Goal: Information Seeking & Learning: Learn about a topic

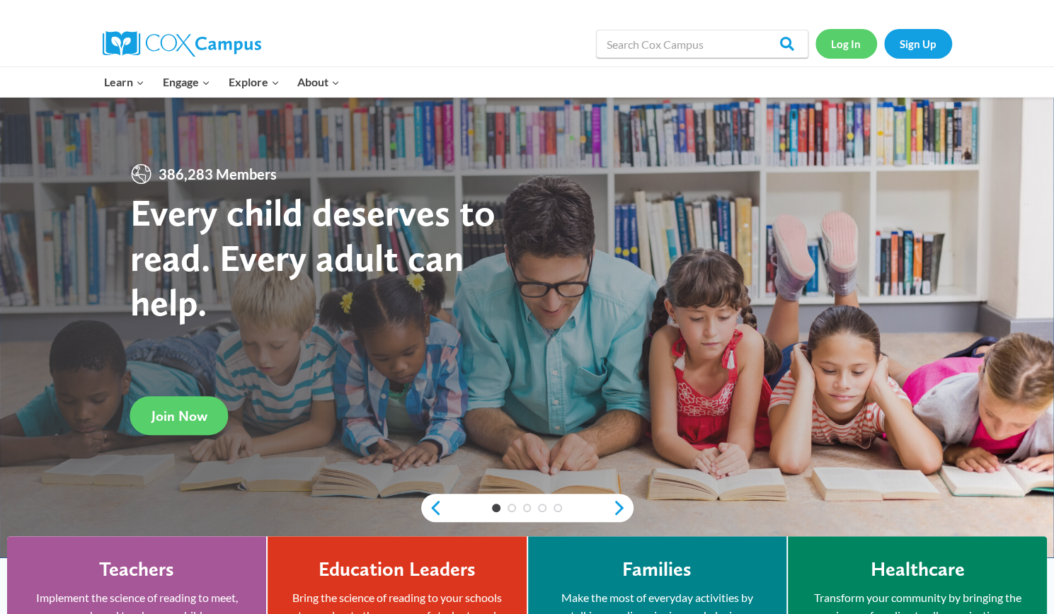
click at [848, 38] on link "Log In" at bounding box center [846, 43] width 62 height 29
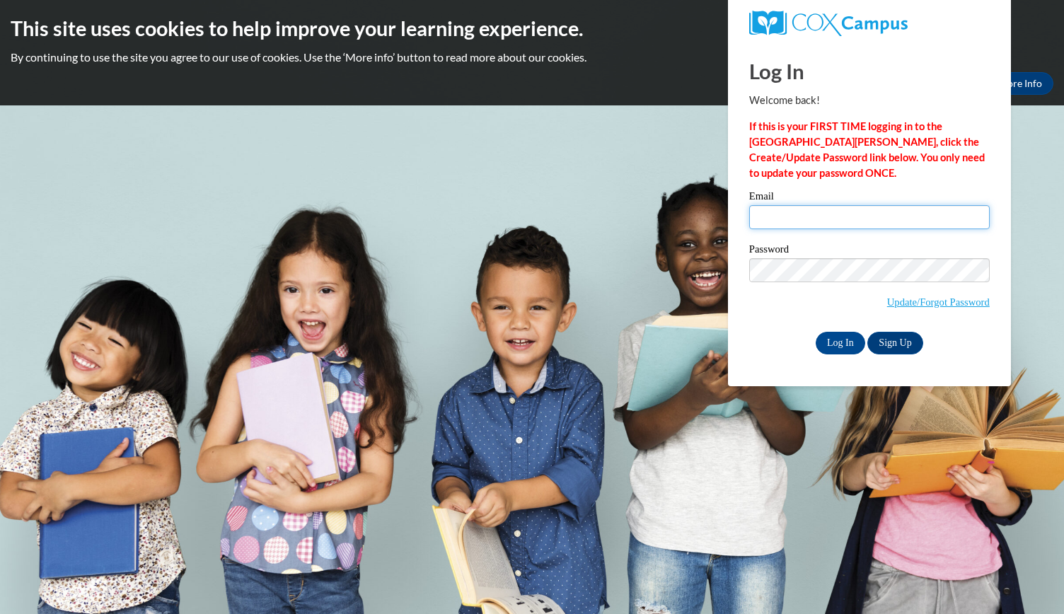
click at [845, 207] on input "Email" at bounding box center [869, 217] width 241 height 24
type input "taria.croom@bcesc.org"
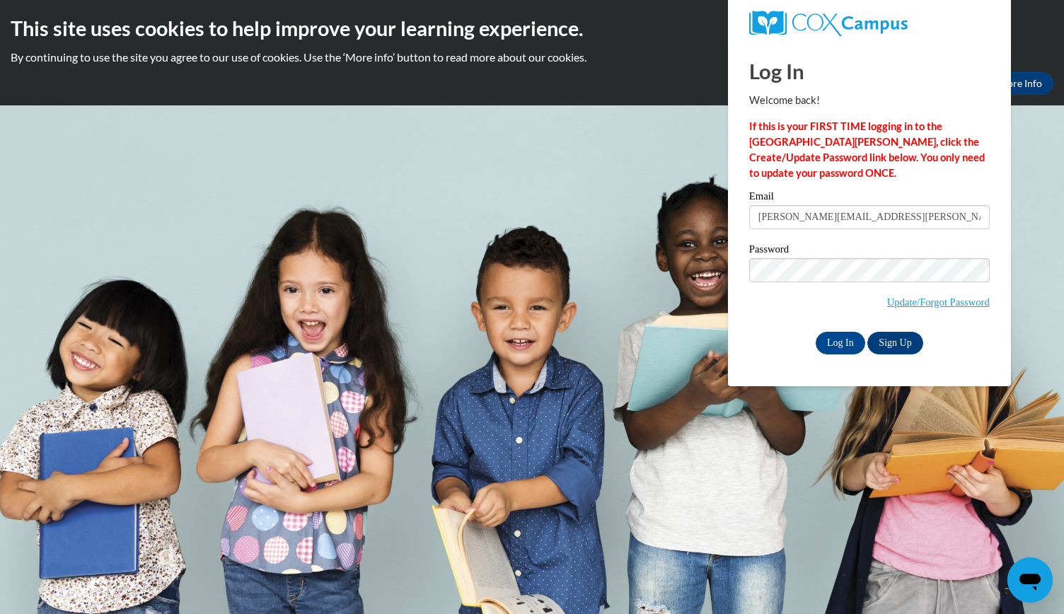
click at [845, 207] on input "taria.croom@bcesc.org" at bounding box center [869, 217] width 241 height 24
click at [847, 336] on input "Log In" at bounding box center [841, 343] width 50 height 23
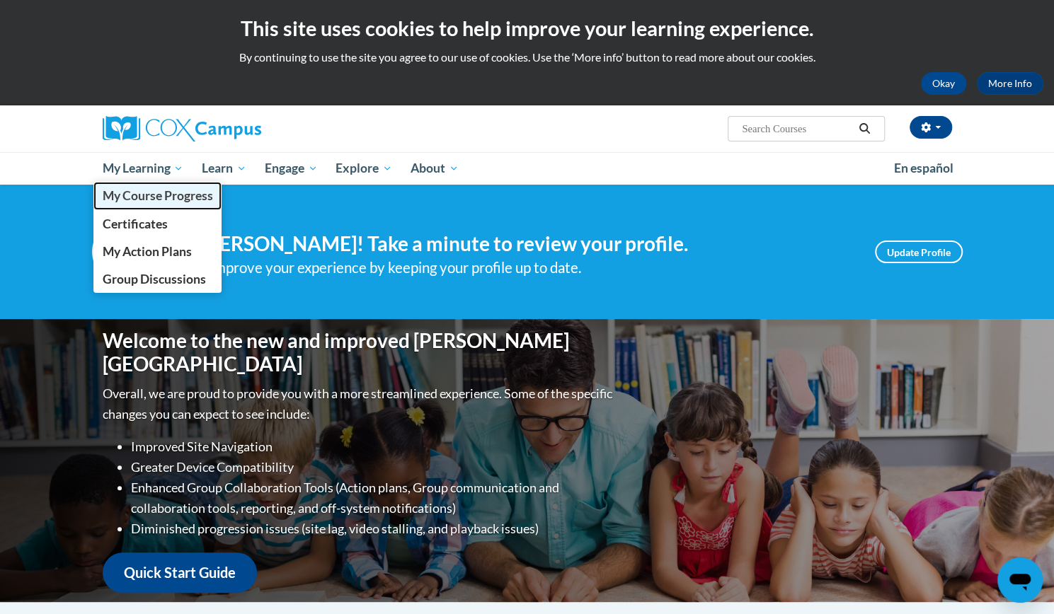
click at [168, 193] on span "My Course Progress" at bounding box center [157, 195] width 110 height 15
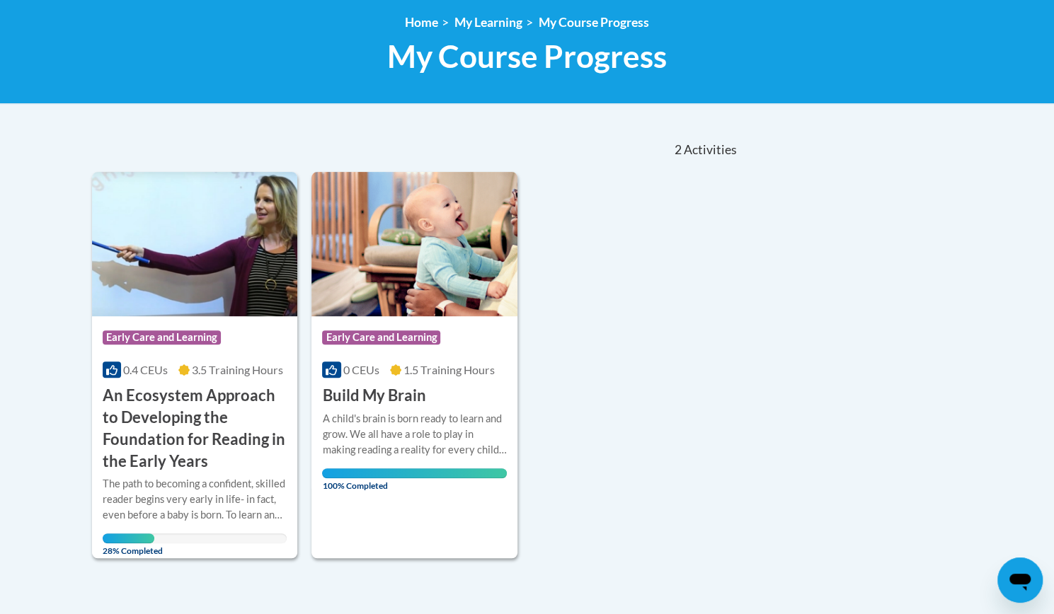
scroll to position [228, 0]
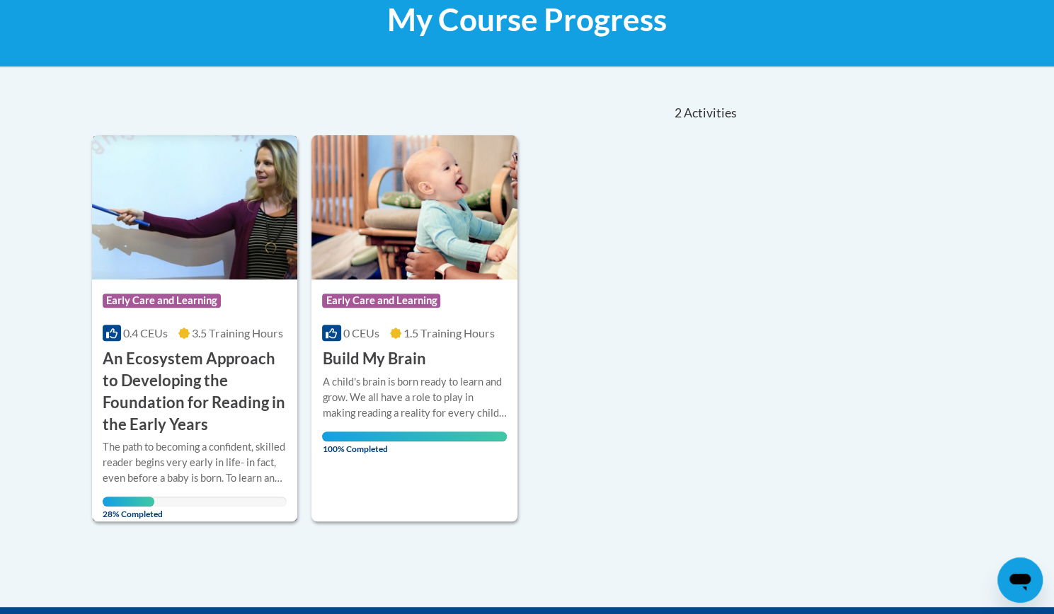
click at [125, 344] on div "Course Category: Early Care and Learning 0.4 CEUs 3.5 Training Hours COURSE An …" at bounding box center [195, 358] width 206 height 156
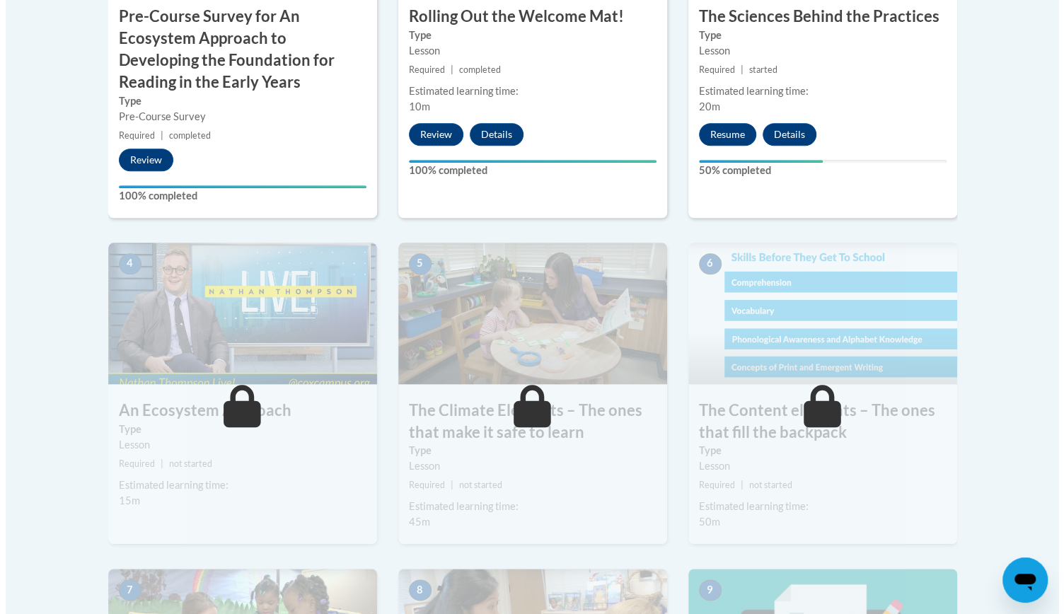
scroll to position [664, 0]
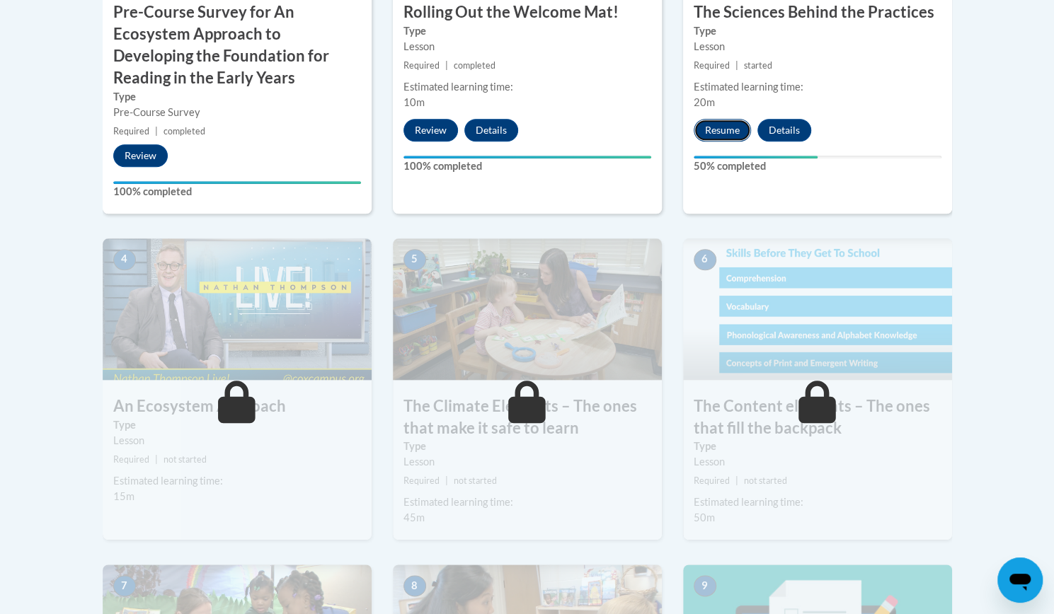
click at [709, 122] on button "Resume" at bounding box center [722, 130] width 57 height 23
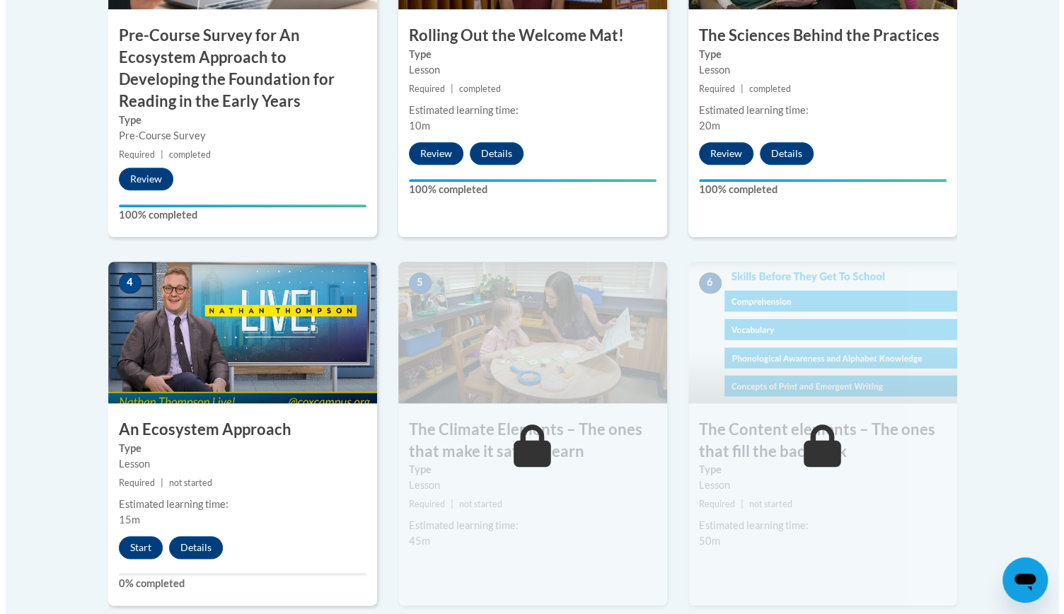
scroll to position [653, 0]
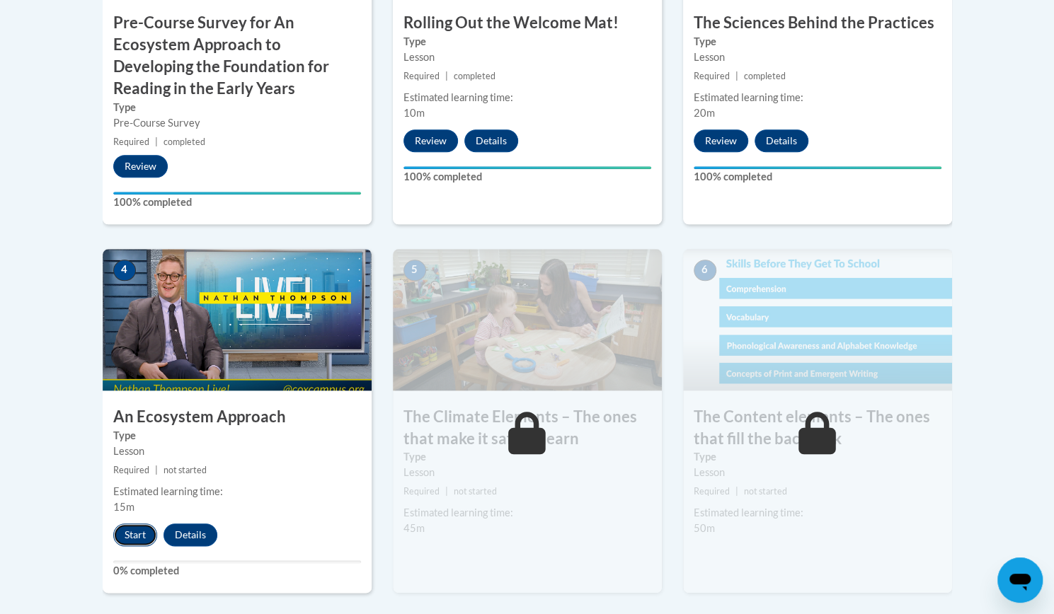
click at [125, 535] on button "Start" at bounding box center [135, 535] width 44 height 23
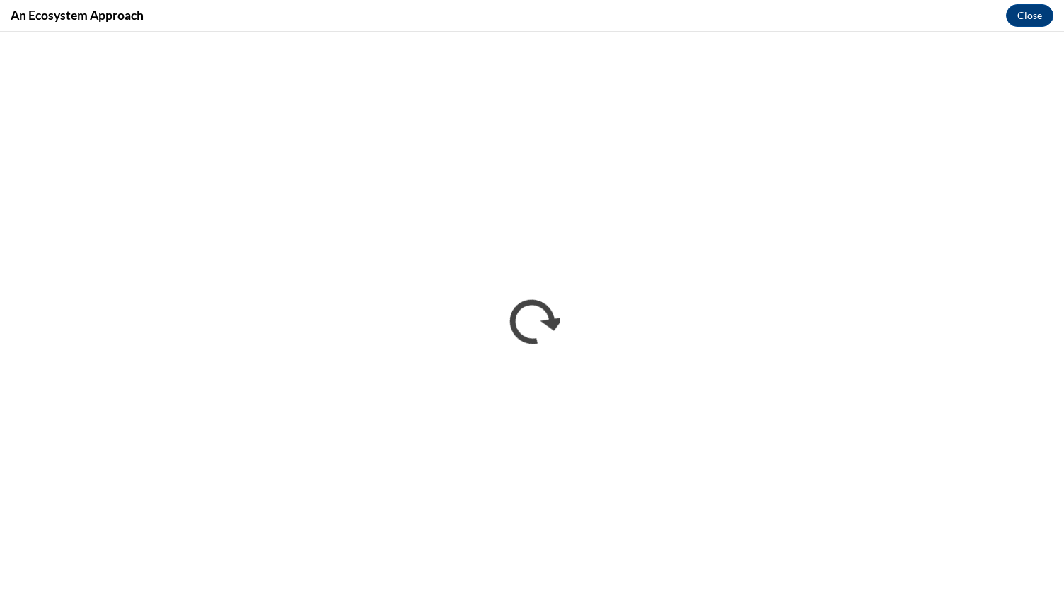
scroll to position [0, 0]
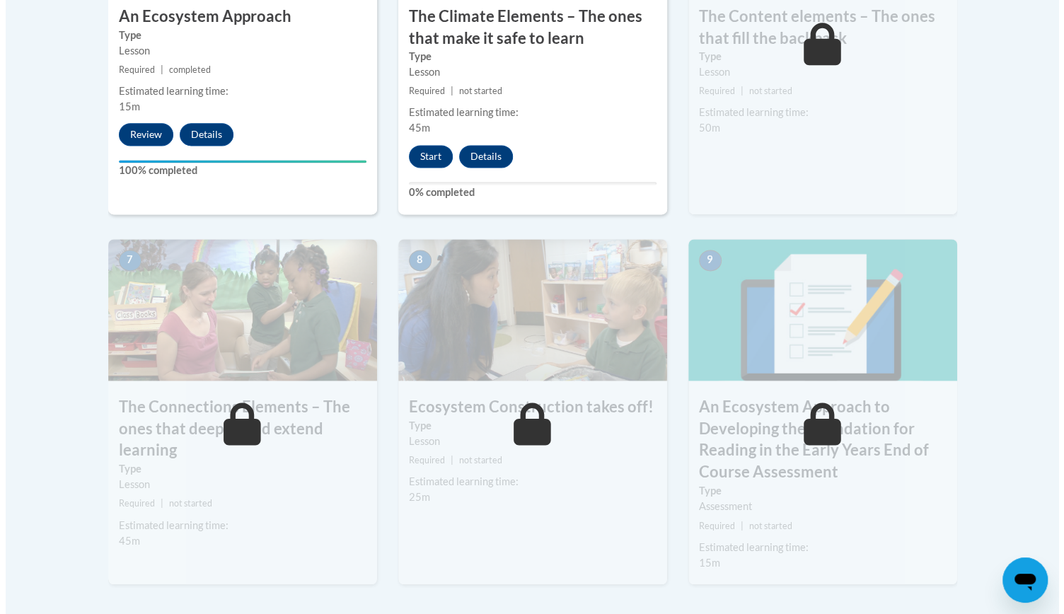
scroll to position [1058, 0]
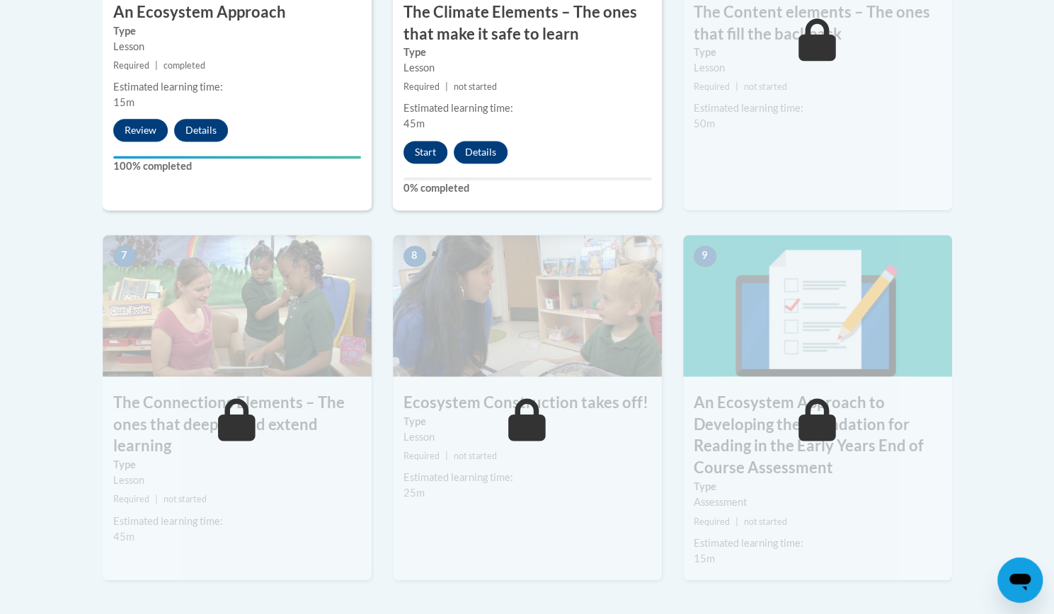
click at [427, 154] on button "Start" at bounding box center [425, 152] width 44 height 23
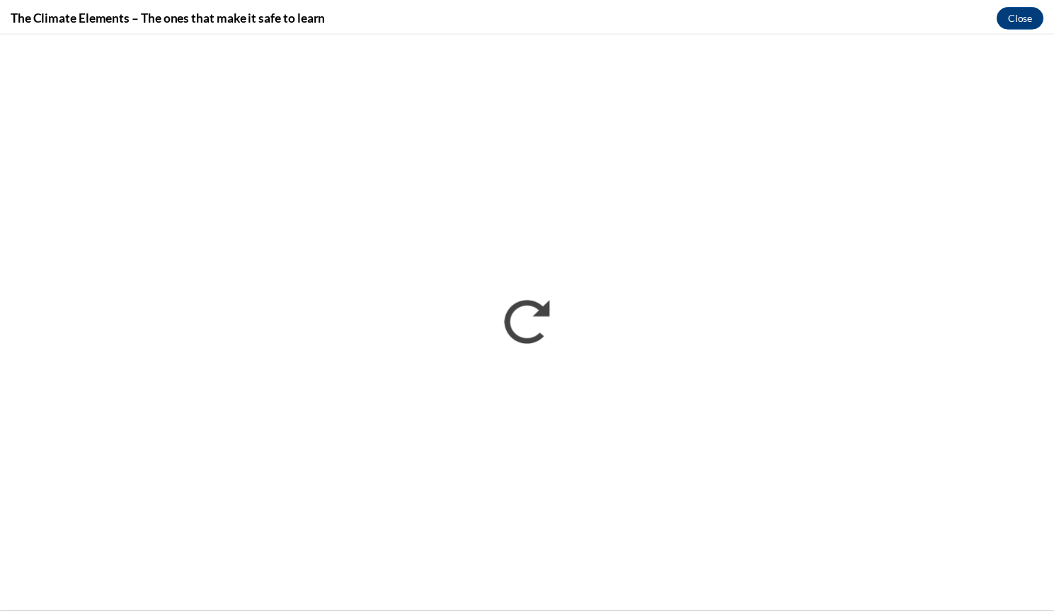
scroll to position [0, 0]
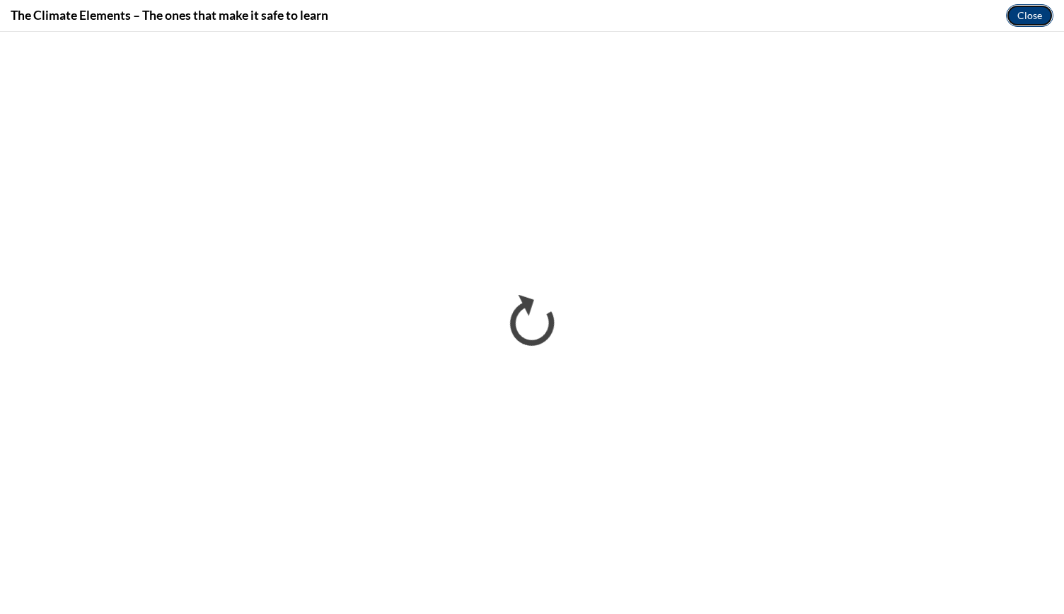
click at [1035, 14] on button "Close" at bounding box center [1029, 15] width 47 height 23
